Goal: Information Seeking & Learning: Find specific fact

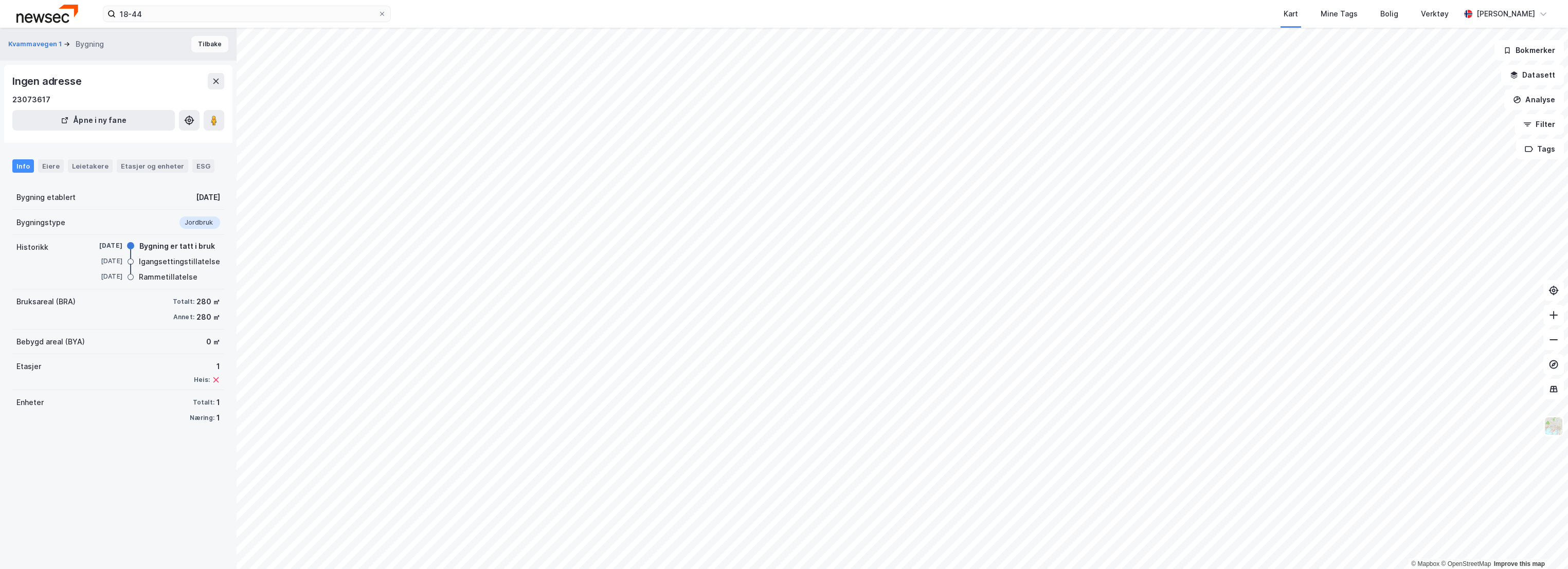
click at [208, 49] on button "Tilbake" at bounding box center [209, 44] width 37 height 16
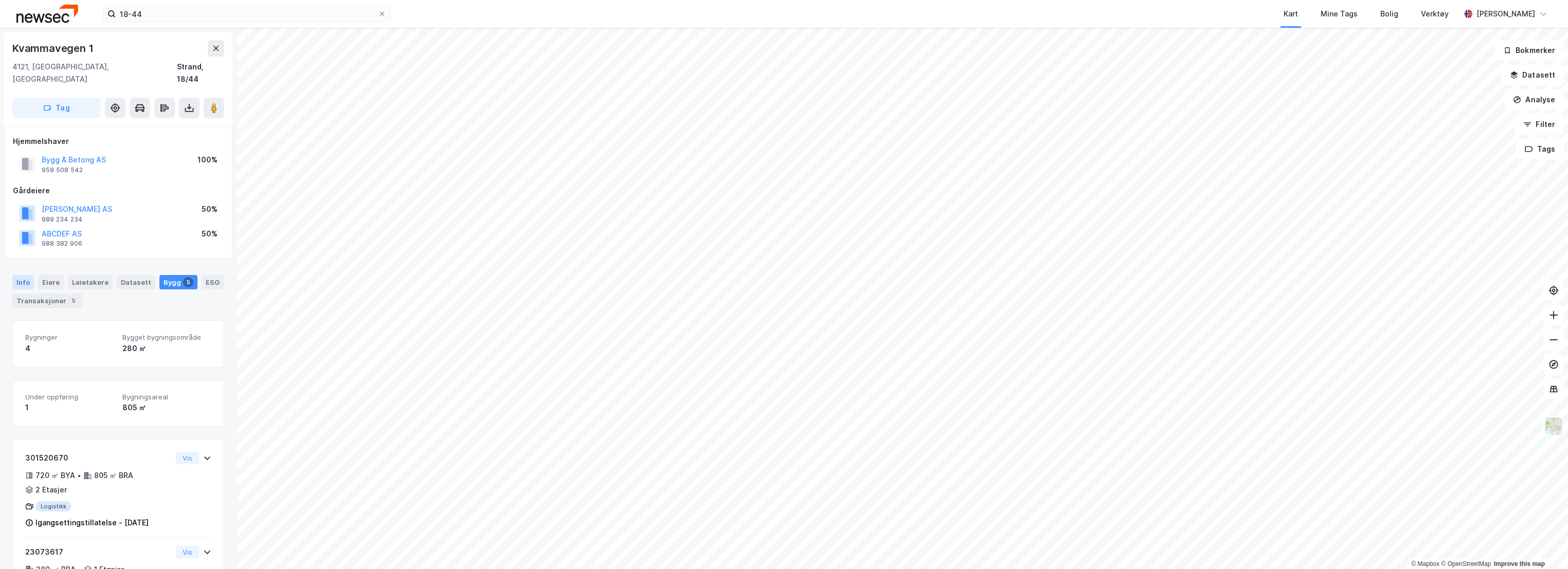
click at [17, 275] on div "Info" at bounding box center [23, 282] width 21 height 15
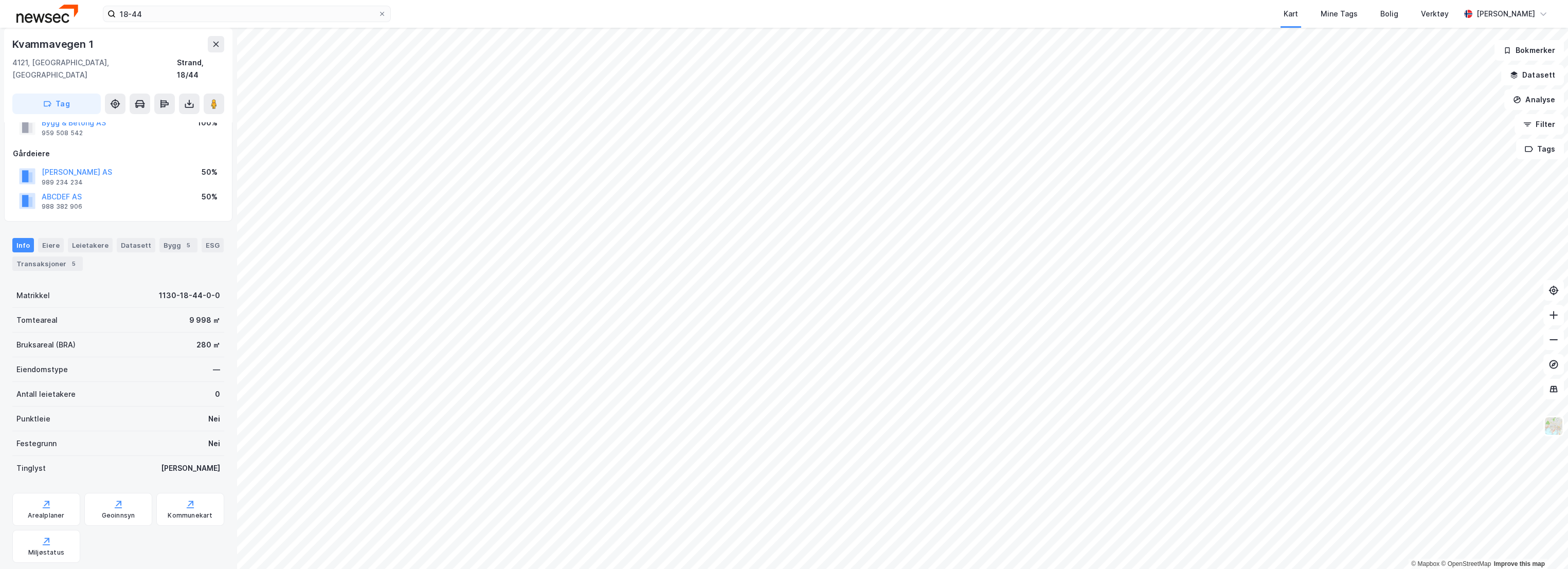
scroll to position [52, 0]
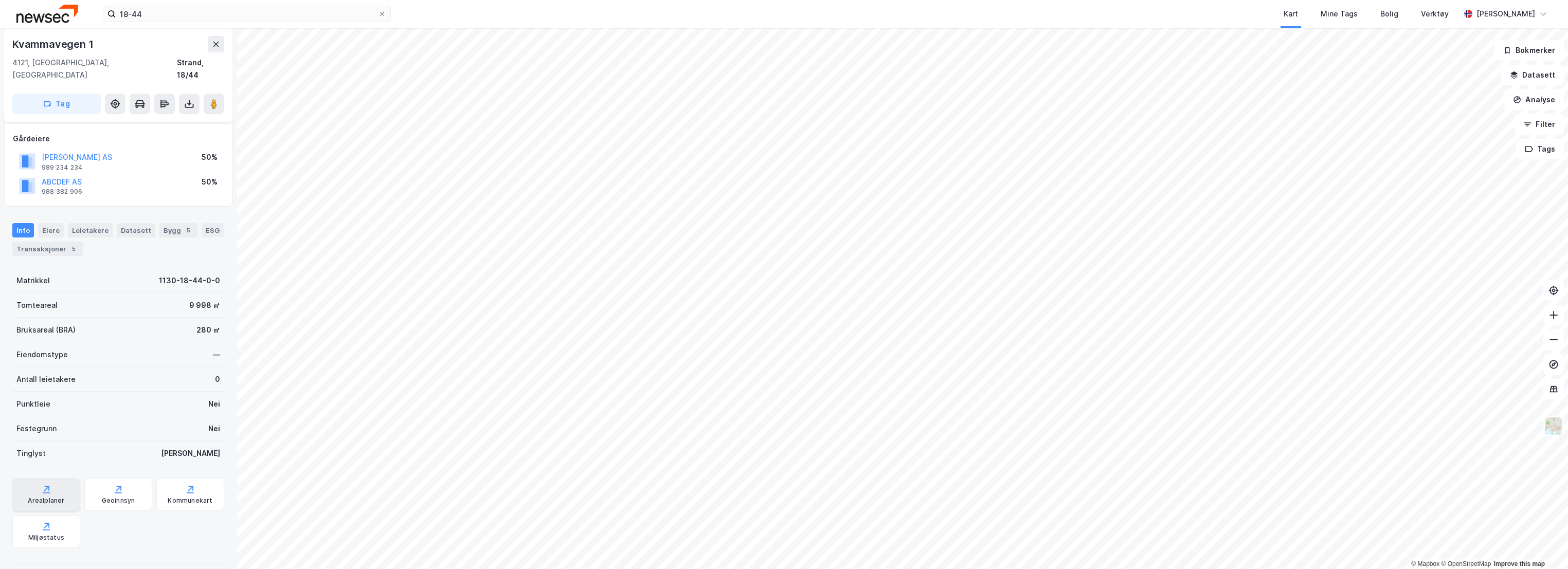
click at [66, 478] on div "Arealplaner" at bounding box center [46, 495] width 68 height 33
click at [99, 478] on div "Geoinnsyn" at bounding box center [119, 495] width 68 height 33
drag, startPoint x: 111, startPoint y: 41, endPoint x: 12, endPoint y: 41, distance: 99.0
click at [12, 41] on div "Kvammavegen 1" at bounding box center [118, 44] width 212 height 16
copy div "Kvammavegen 1"
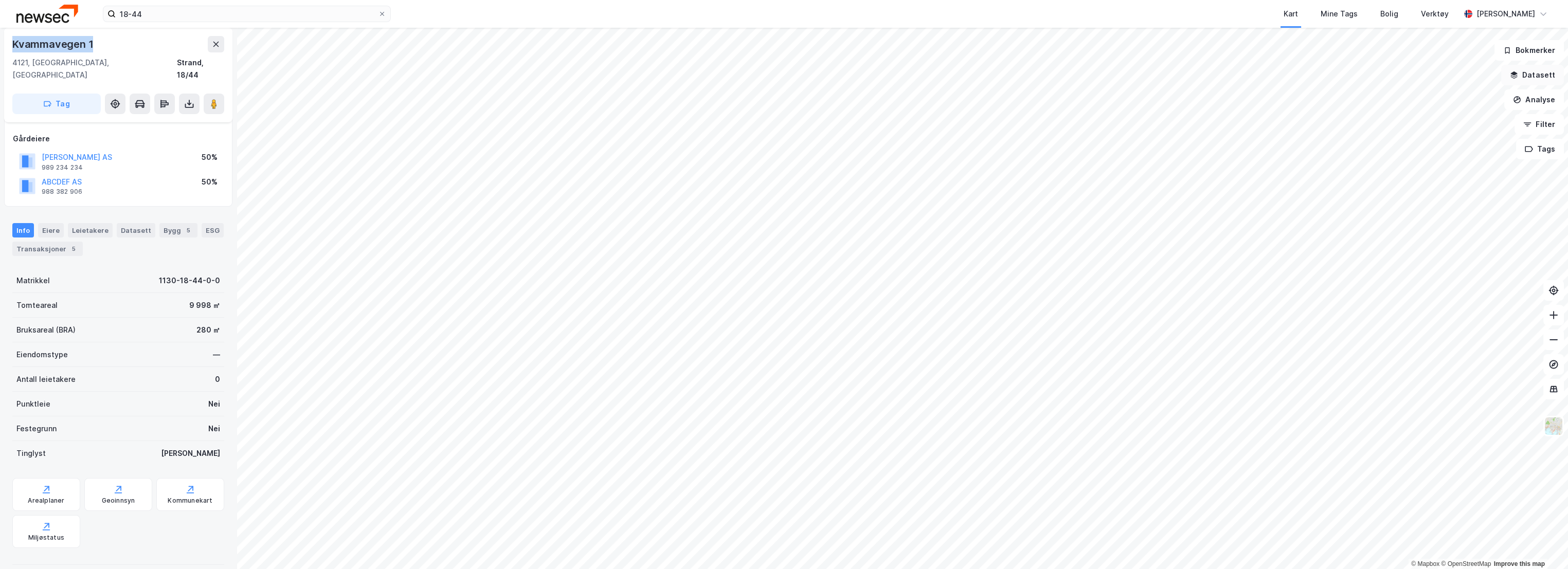
click at [1542, 82] on button "Datasett" at bounding box center [1532, 75] width 63 height 21
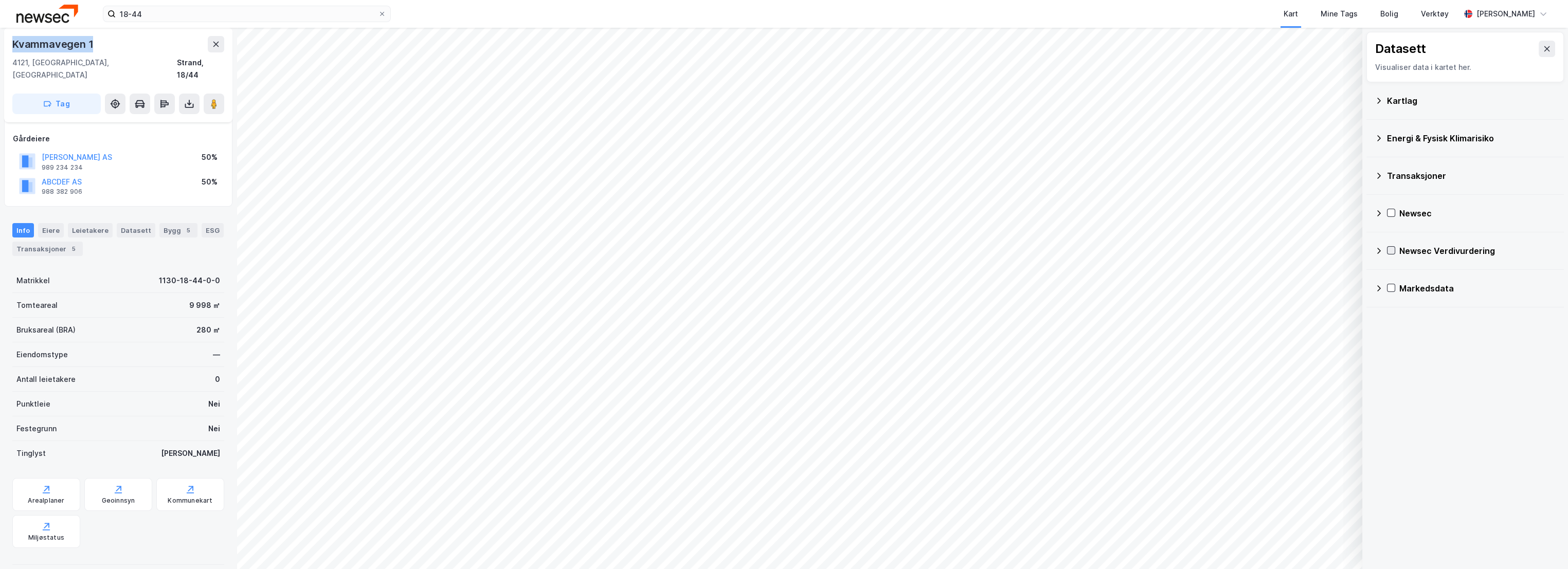
click at [1391, 250] on icon at bounding box center [1391, 251] width 7 height 7
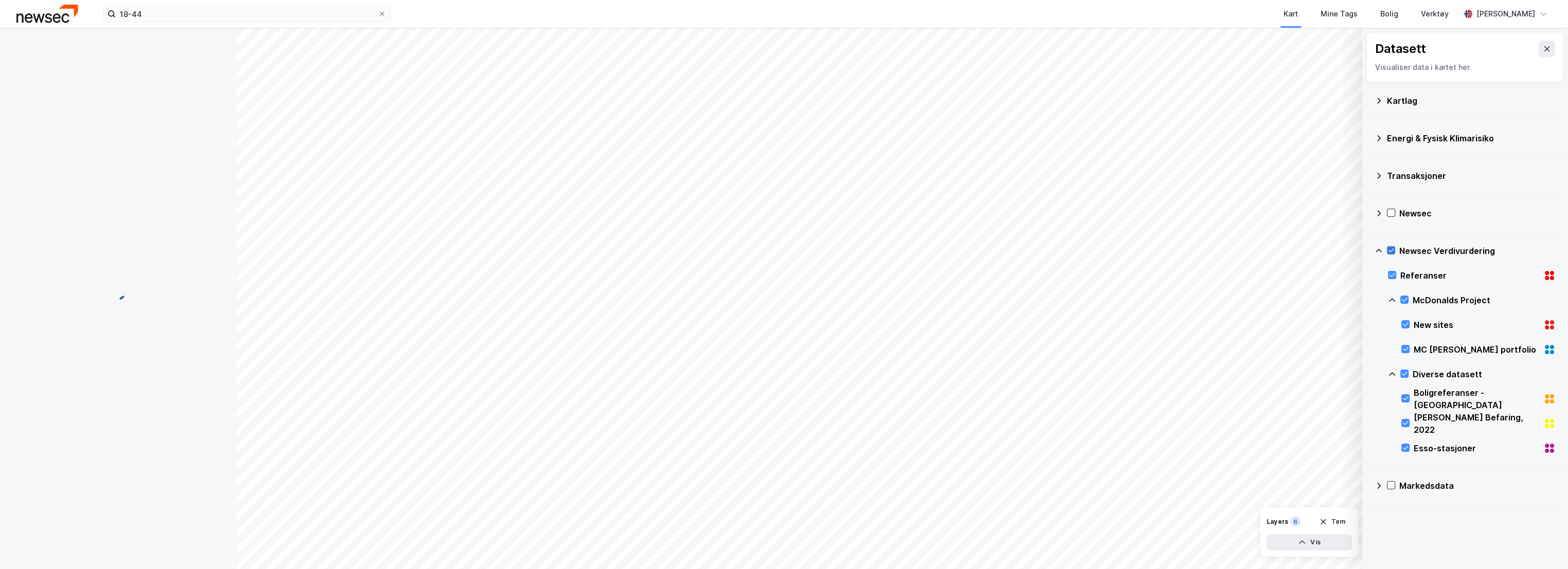
scroll to position [0, 0]
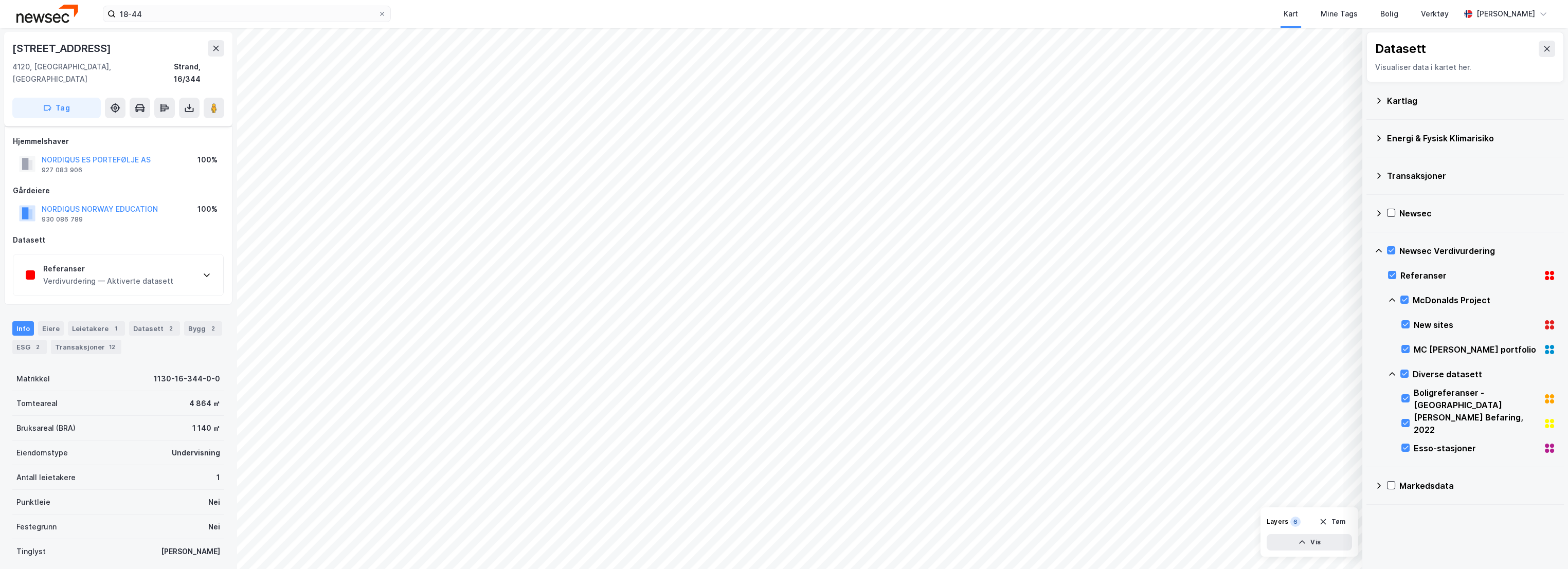
scroll to position [52, 0]
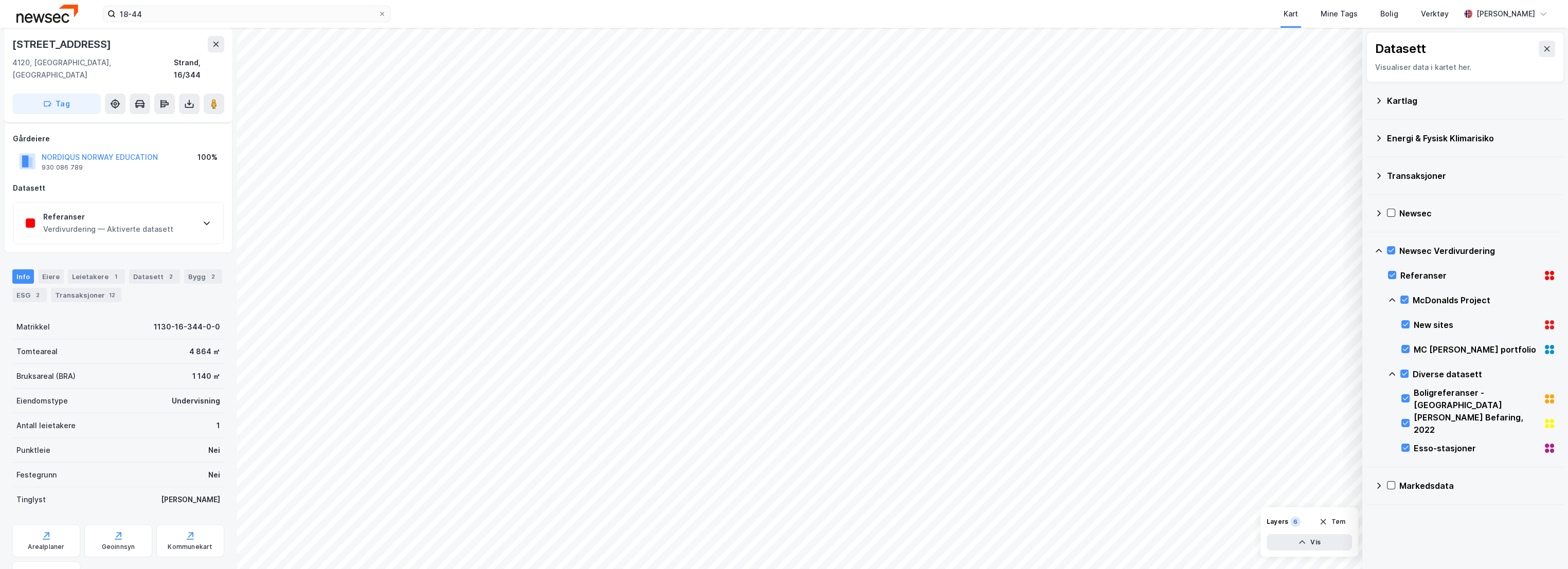
click at [113, 223] on div "Verdivurdering — Aktiverte datasett" at bounding box center [108, 229] width 130 height 12
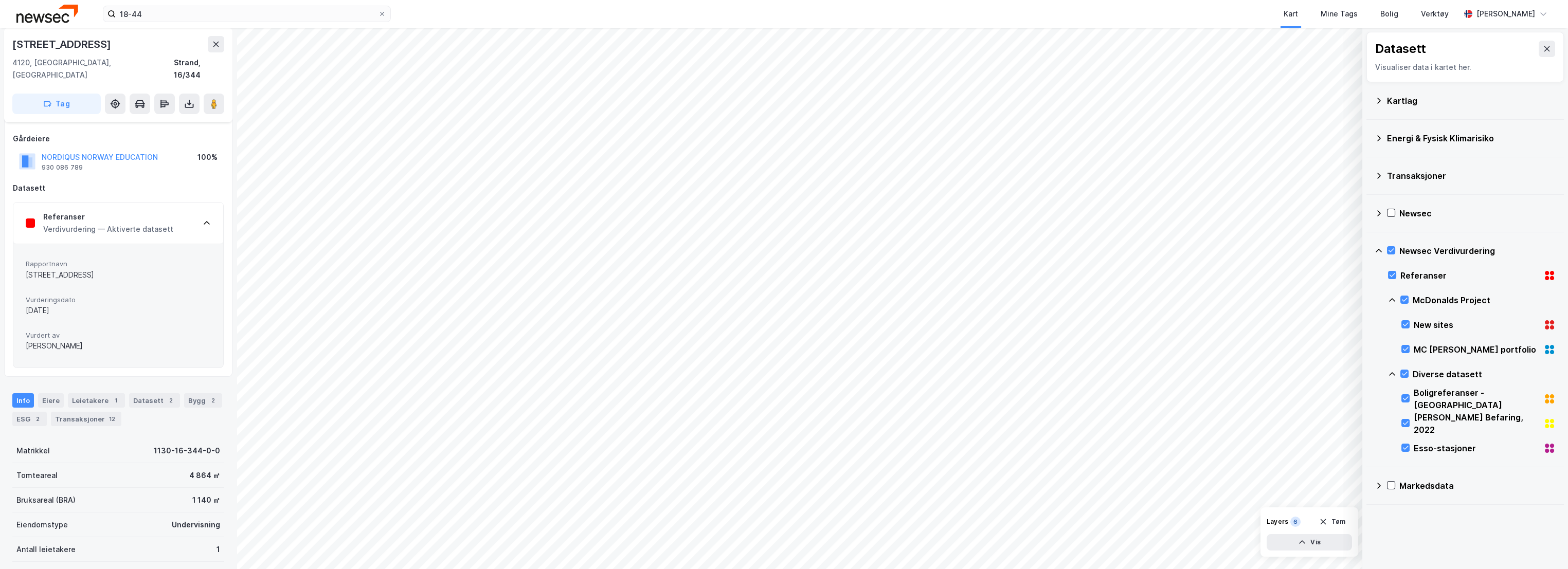
click at [131, 223] on div "Verdivurdering — Aktiverte datasett" at bounding box center [108, 229] width 130 height 12
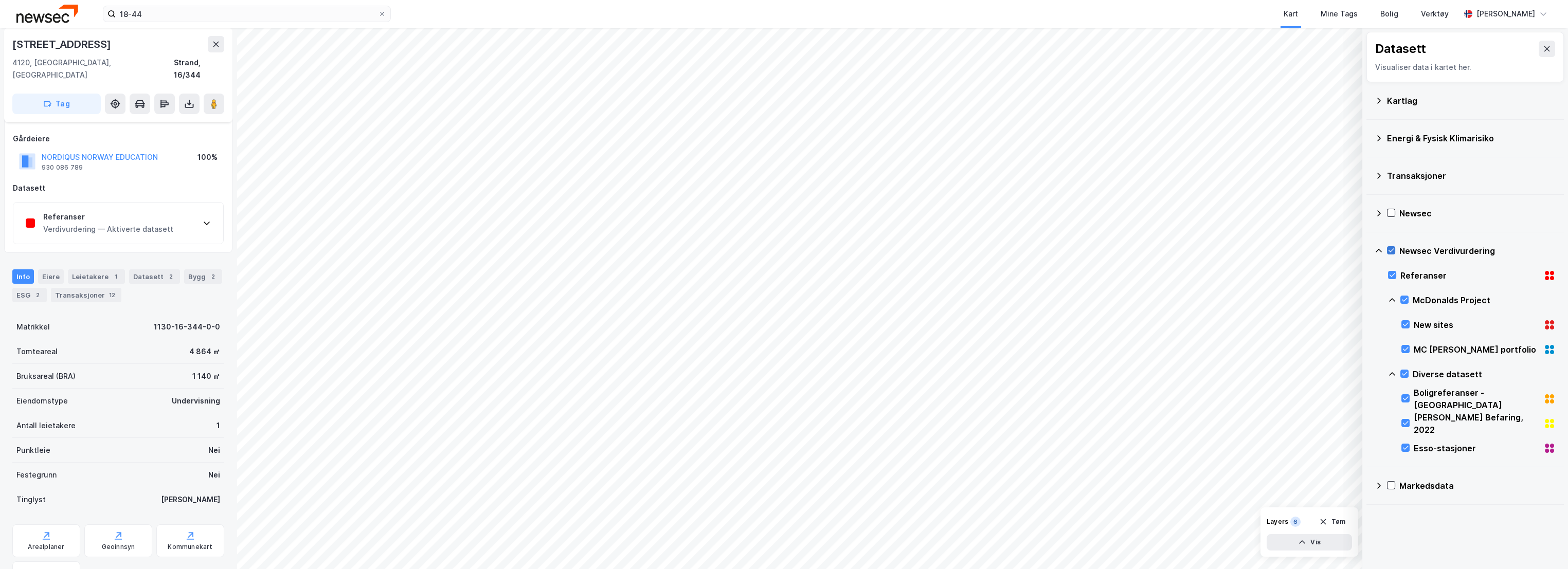
click at [1393, 250] on icon at bounding box center [1391, 251] width 7 height 7
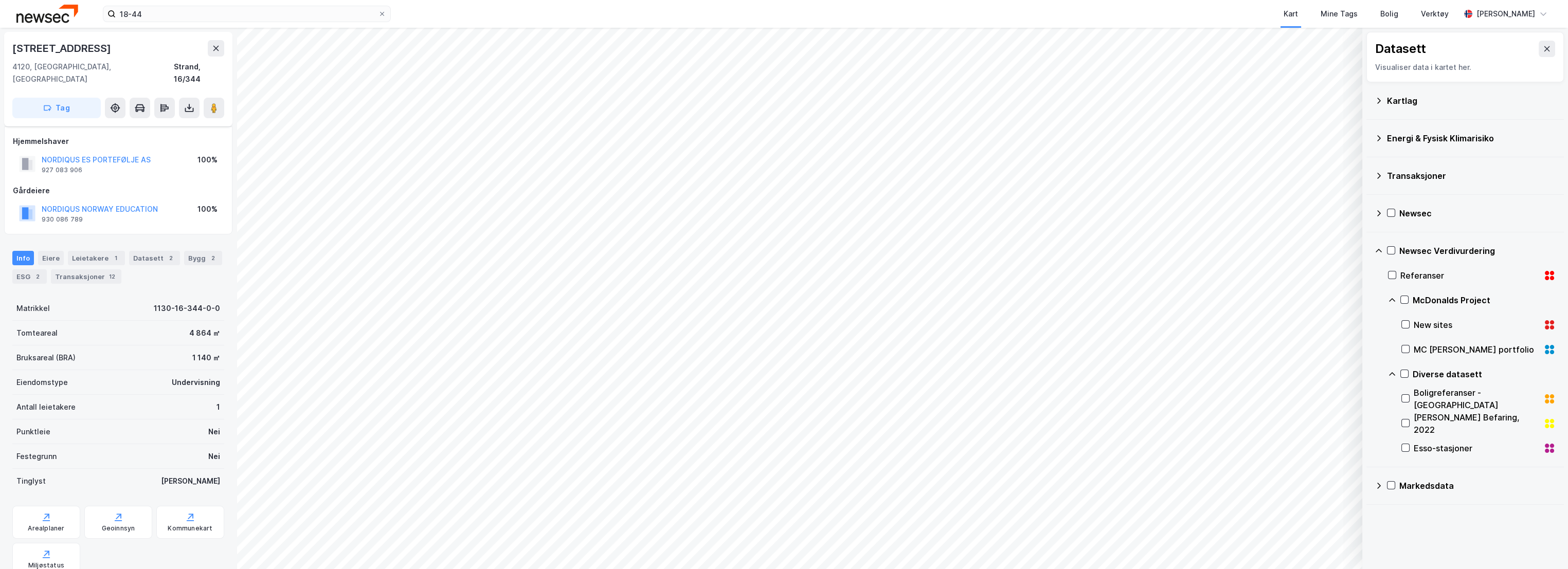
click at [1379, 176] on icon at bounding box center [1379, 176] width 4 height 6
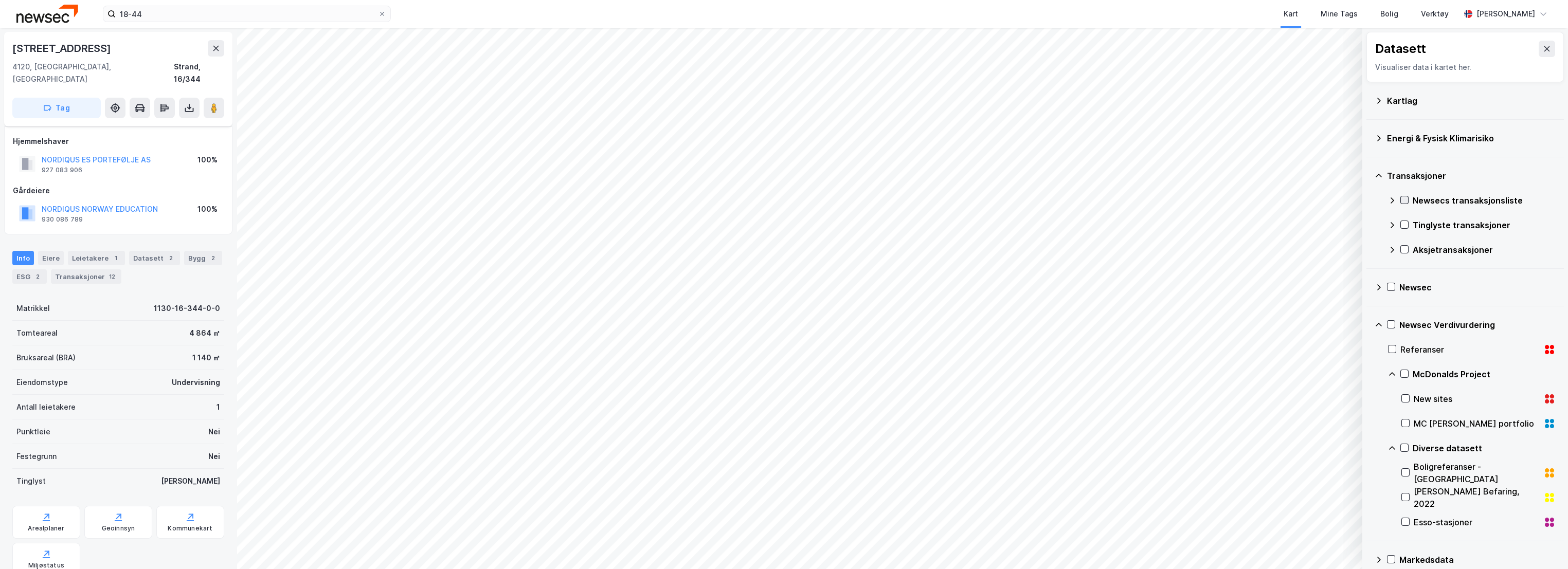
click at [1403, 199] on icon at bounding box center [1404, 200] width 7 height 7
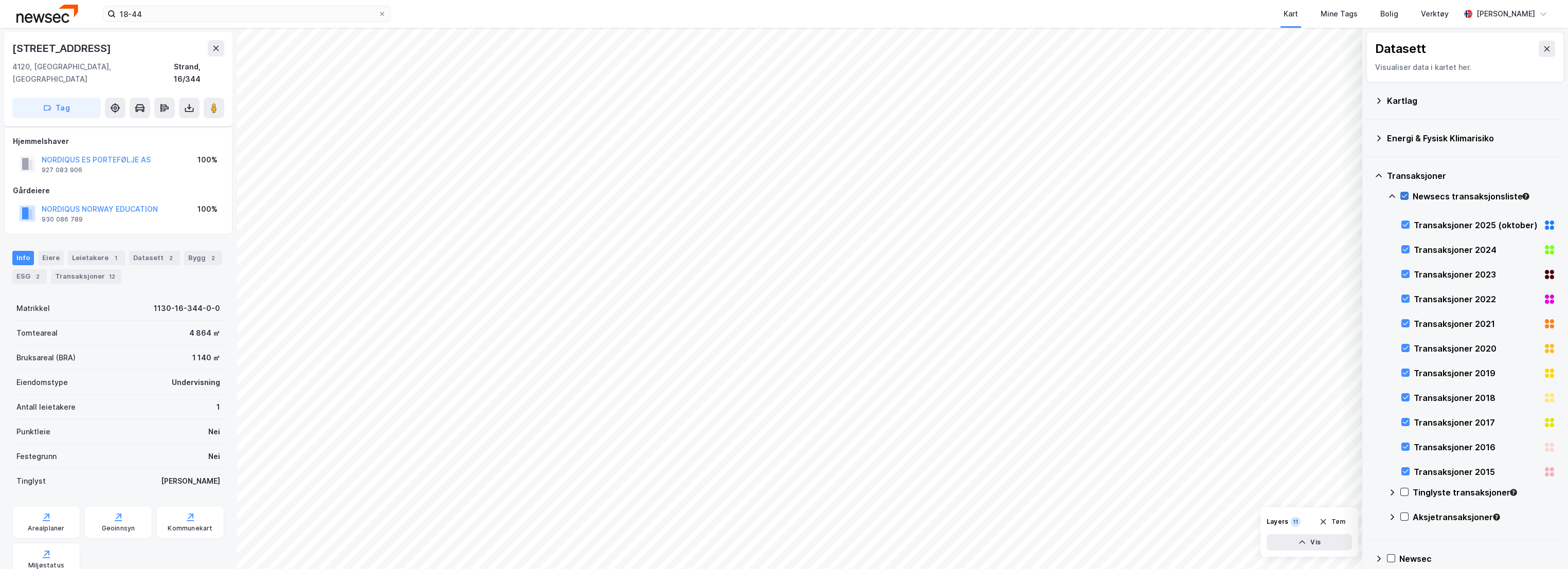
click at [1406, 193] on icon at bounding box center [1404, 196] width 7 height 7
click at [1384, 173] on div "Transaksjoner" at bounding box center [1465, 176] width 181 height 25
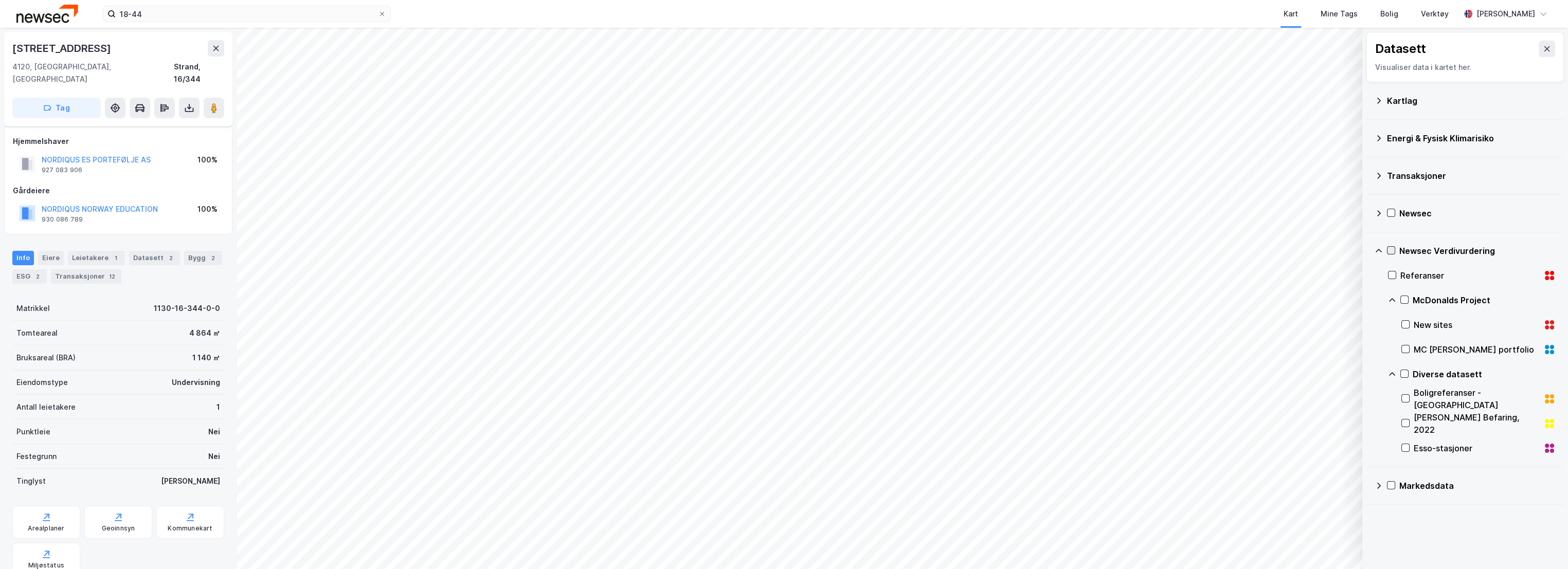
click at [1394, 247] on icon at bounding box center [1391, 251] width 7 height 7
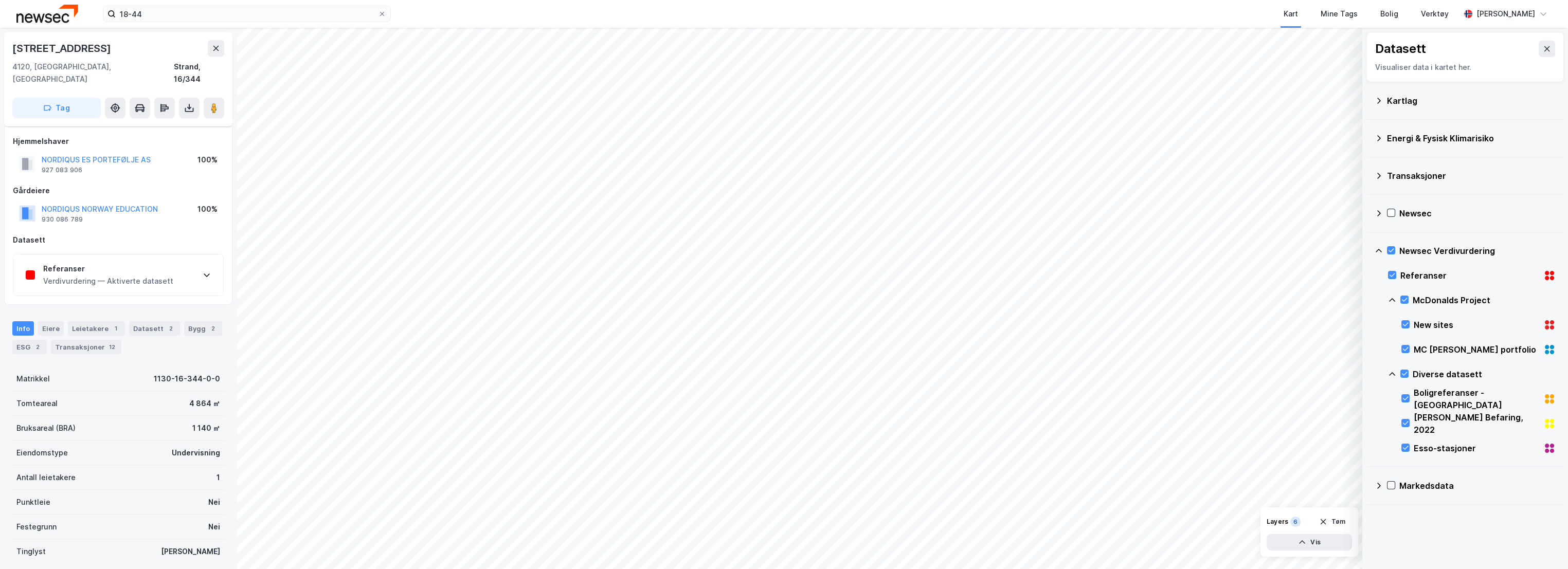
click at [183, 273] on div "Referanser Verdivurdering — Aktiverte datasett" at bounding box center [118, 275] width 210 height 41
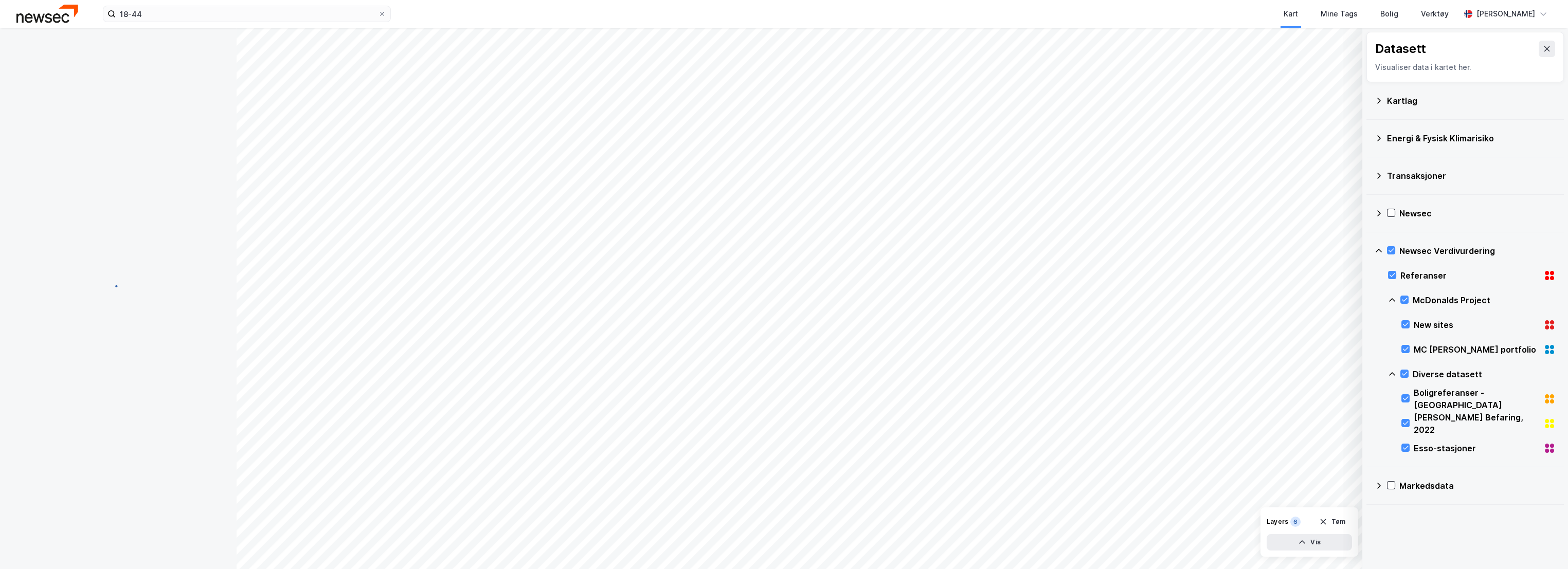
scroll to position [52, 0]
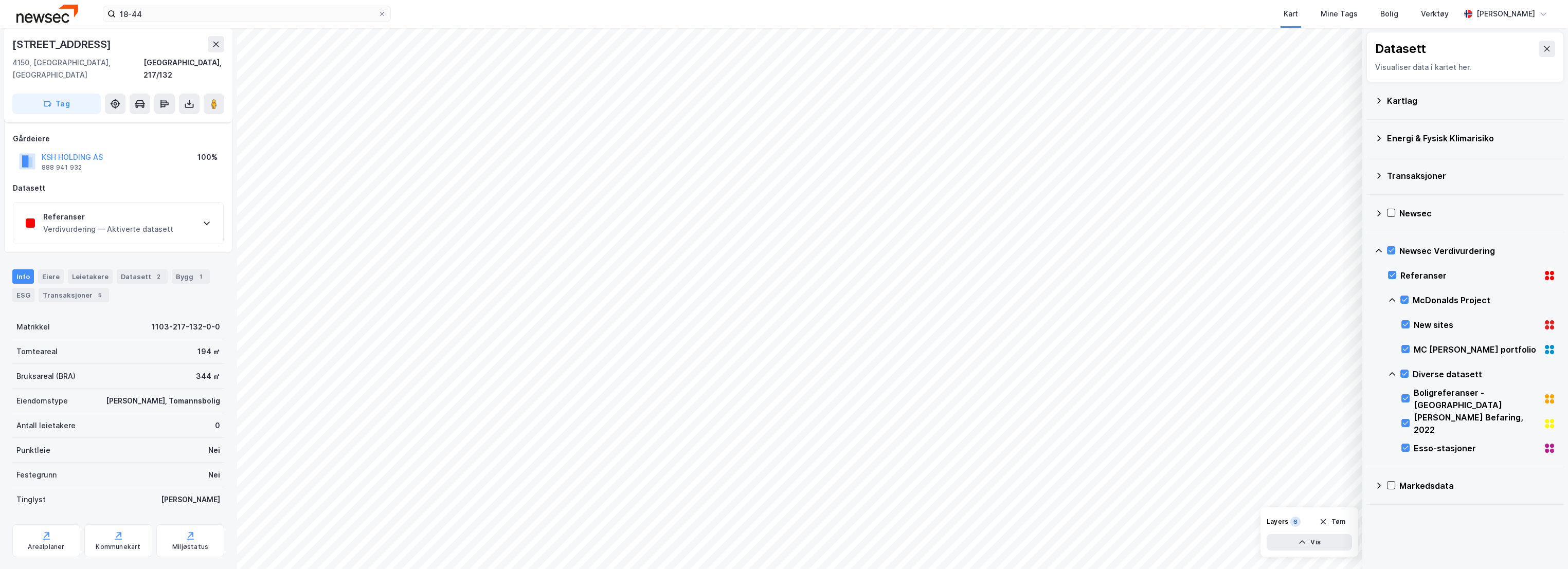
click at [126, 211] on div "Referanser" at bounding box center [108, 217] width 130 height 12
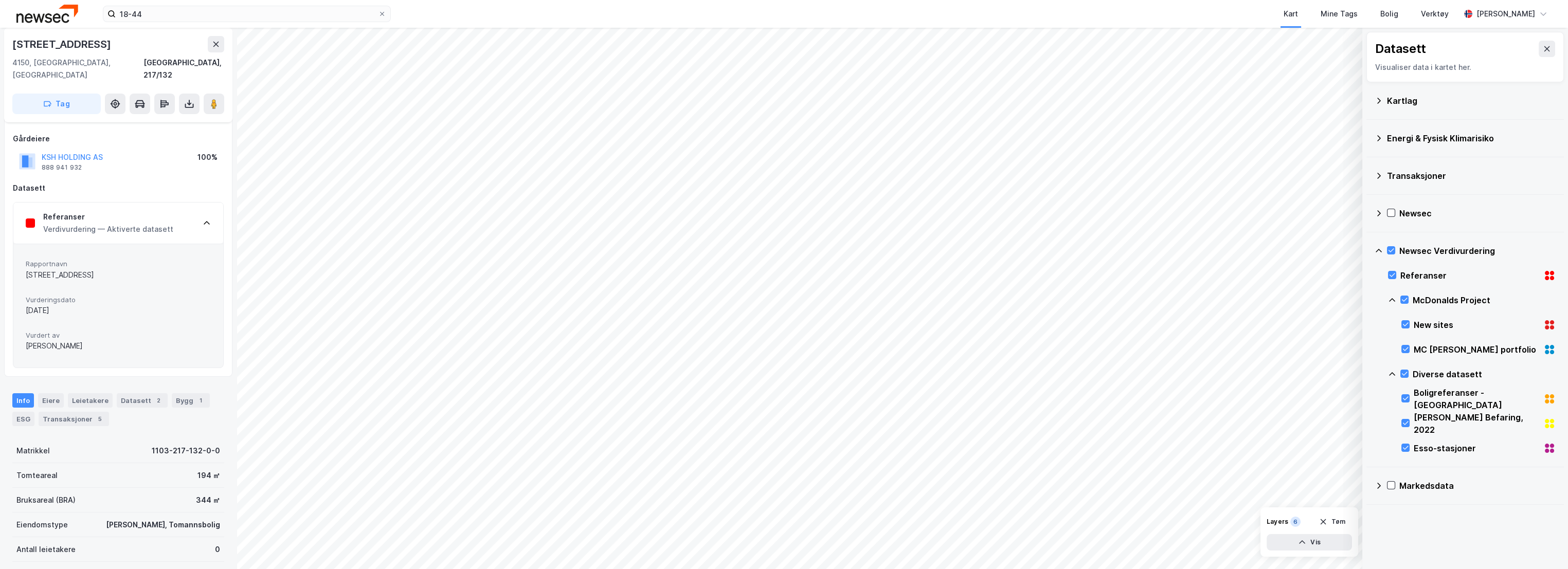
click at [124, 211] on div "Referanser" at bounding box center [108, 217] width 130 height 12
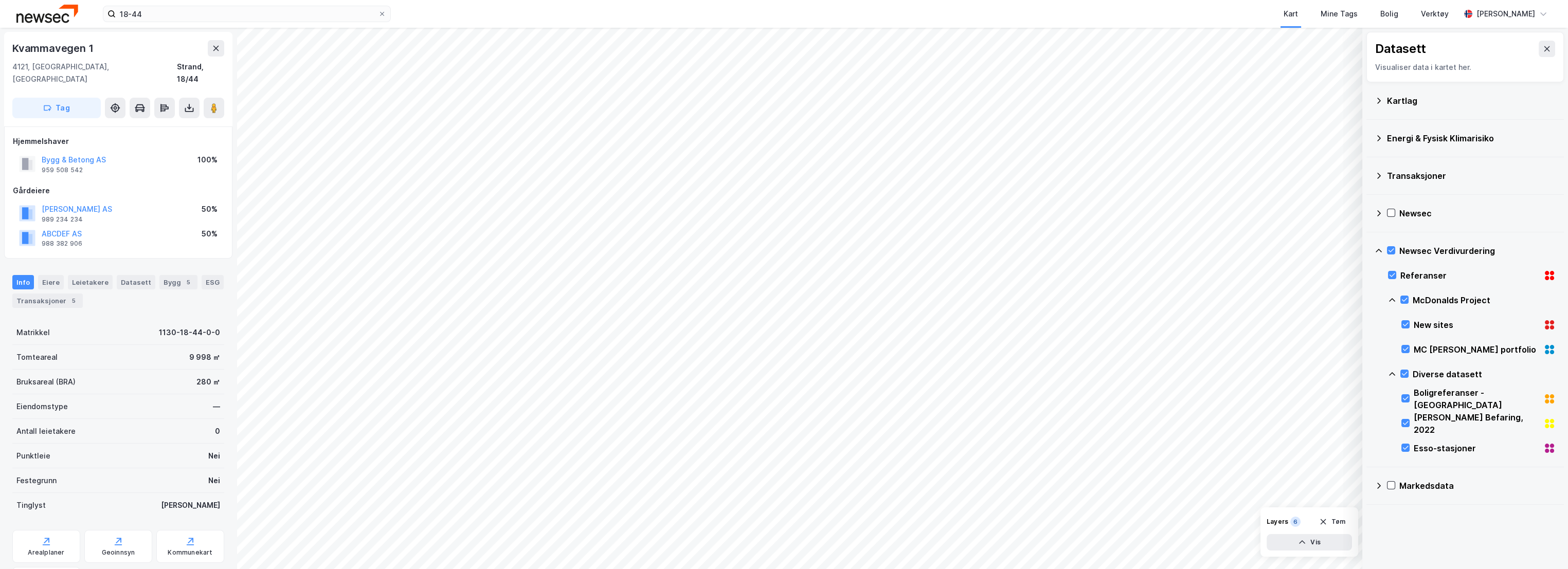
scroll to position [52, 0]
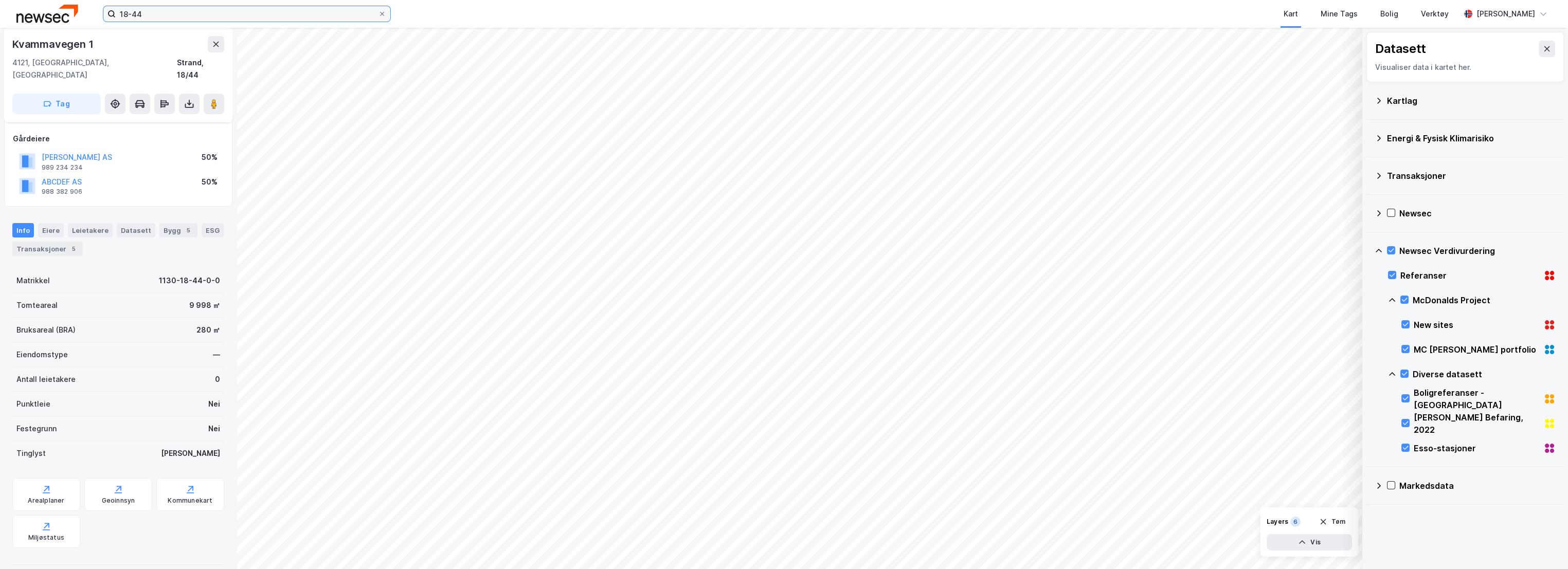
click at [173, 16] on input "18-44" at bounding box center [247, 13] width 262 height 15
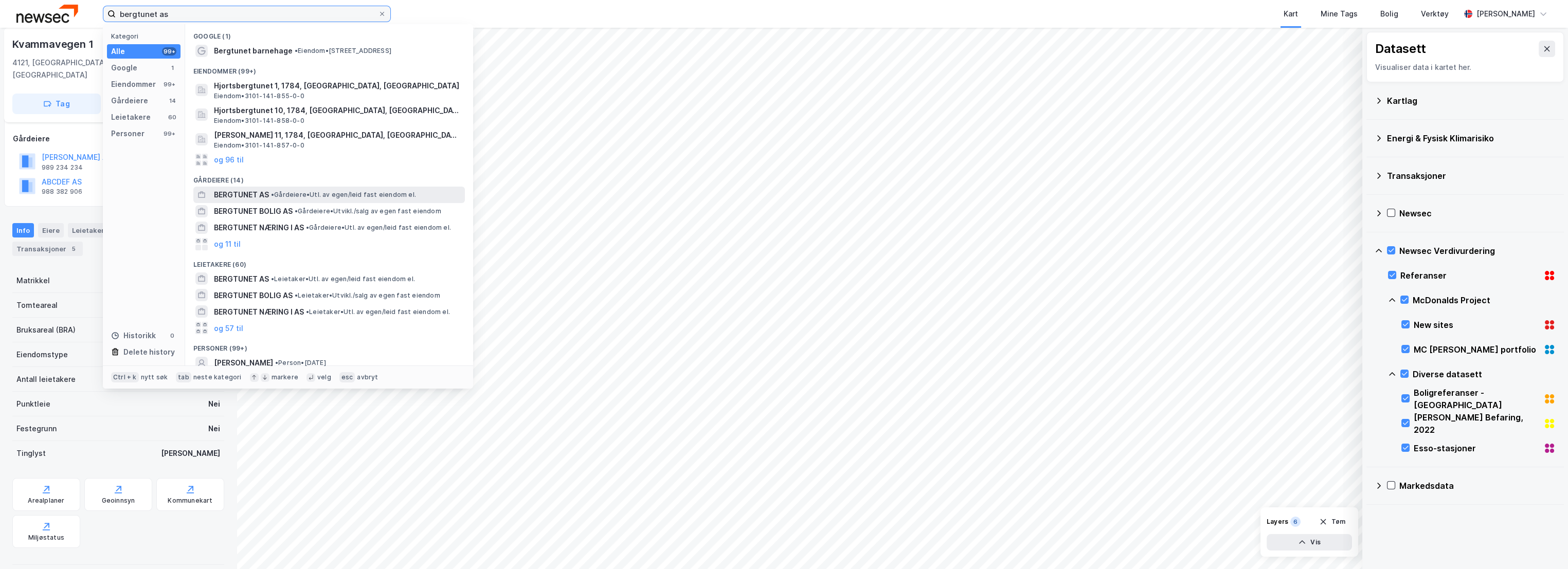
type input "bergtunet as"
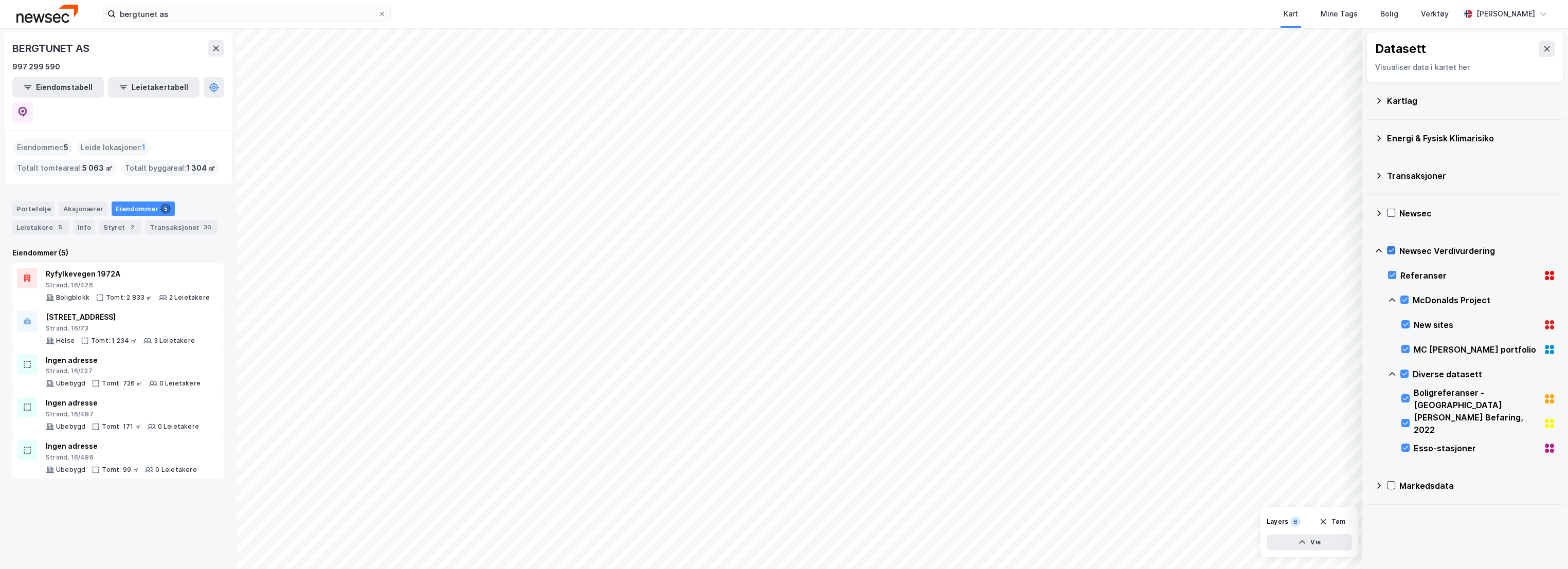
click at [1391, 249] on icon at bounding box center [1391, 251] width 7 height 7
click at [1543, 45] on icon at bounding box center [1547, 49] width 9 height 9
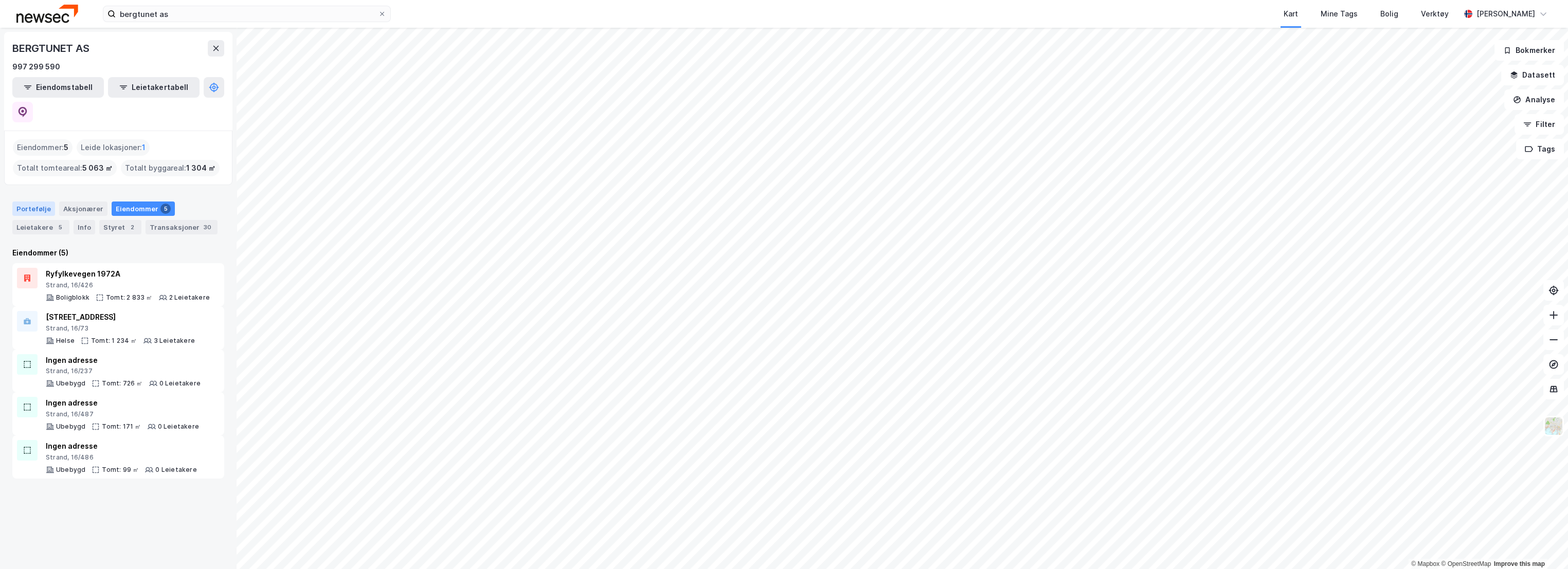
click at [34, 201] on div "Portefølje" at bounding box center [33, 209] width 43 height 15
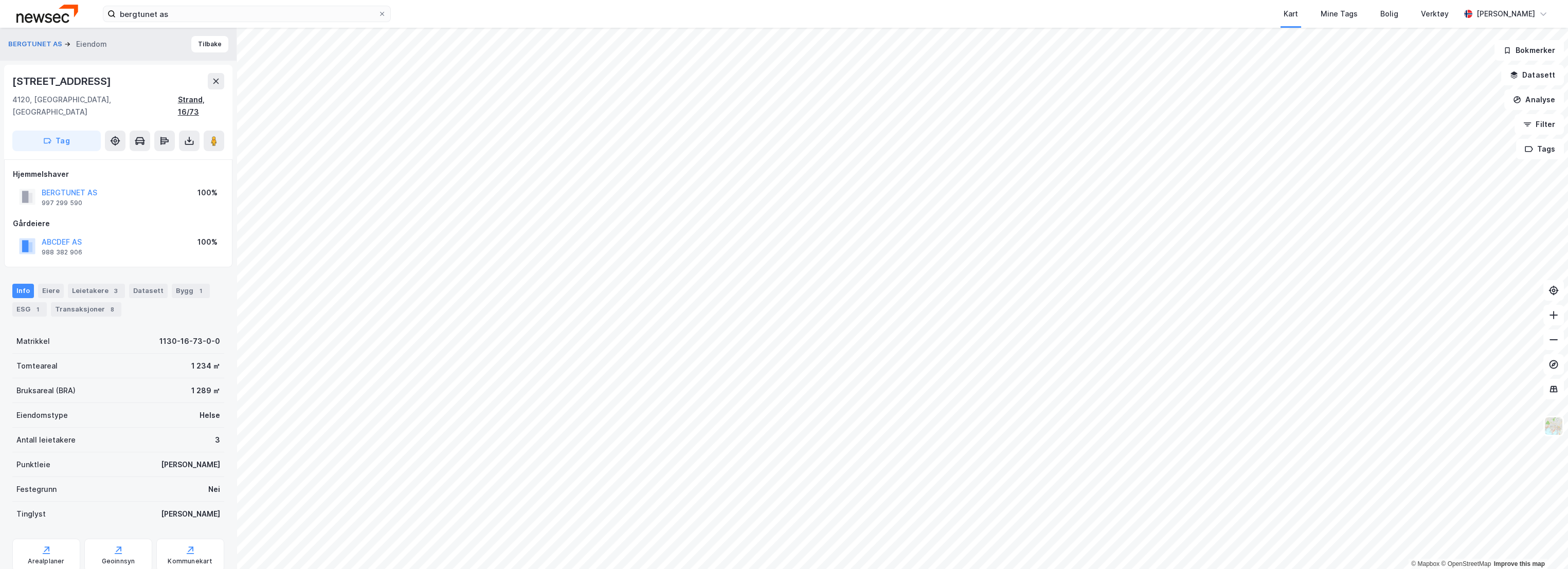
click at [186, 97] on div "Strand, 16/73" at bounding box center [201, 106] width 46 height 25
drag, startPoint x: 86, startPoint y: 192, endPoint x: 44, endPoint y: 179, distance: 44.0
click at [44, 187] on div "BERGTUNET AS 997 299 590" at bounding box center [69, 197] width 55 height 21
copy div "BERGTUNET AS 997 299 590"
click at [45, 18] on img at bounding box center [47, 14] width 61 height 18
